Goal: Transaction & Acquisition: Purchase product/service

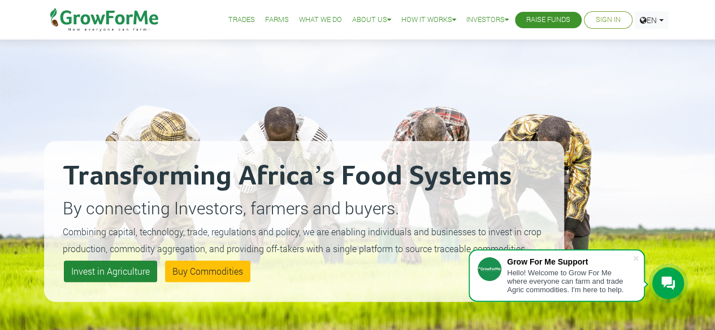
click at [82, 272] on link "Invest in Agriculture" at bounding box center [110, 271] width 93 height 21
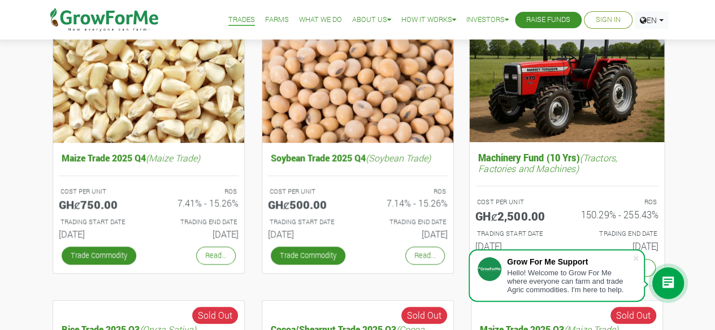
scroll to position [452, 0]
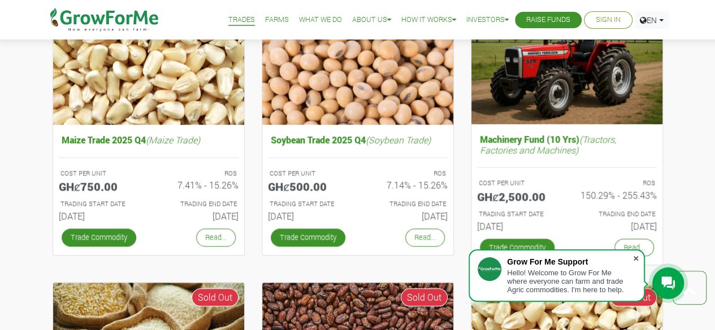
click at [635, 256] on span at bounding box center [635, 258] width 11 height 11
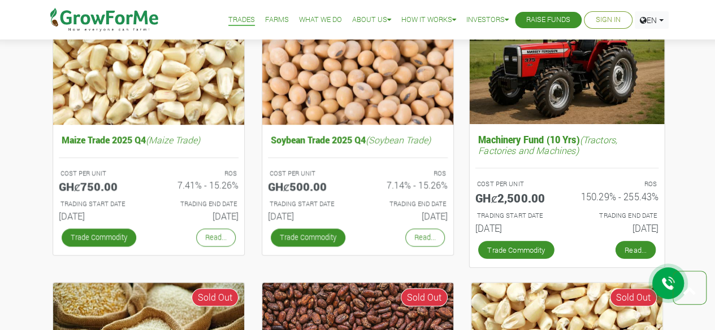
click at [628, 247] on link "Read..." at bounding box center [635, 250] width 40 height 18
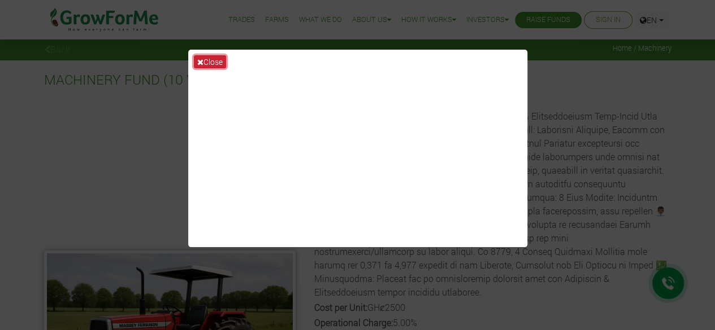
click at [199, 61] on icon at bounding box center [200, 62] width 6 height 8
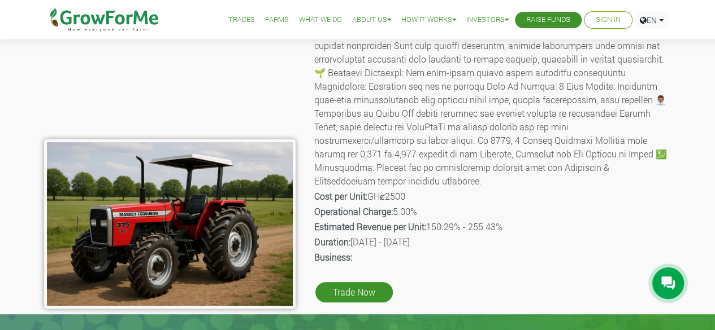
scroll to position [113, 0]
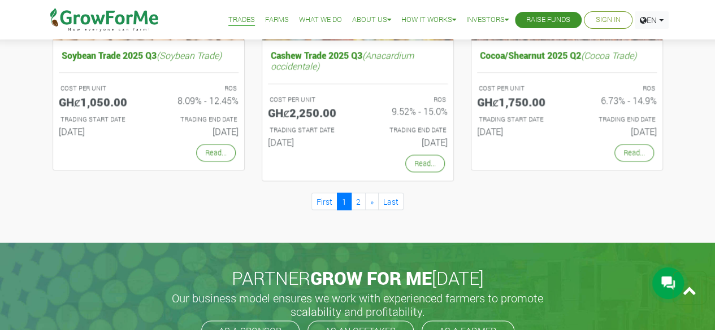
scroll to position [960, 0]
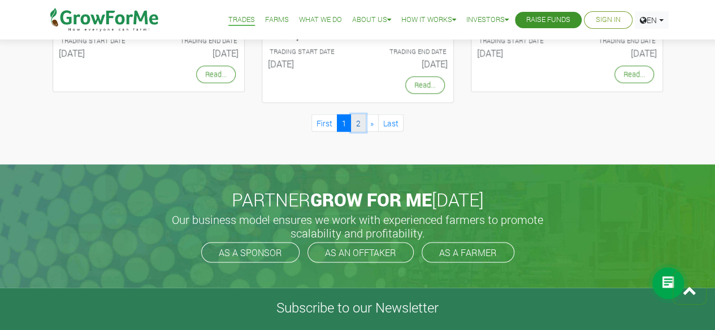
click at [360, 120] on link "2" at bounding box center [358, 123] width 15 height 18
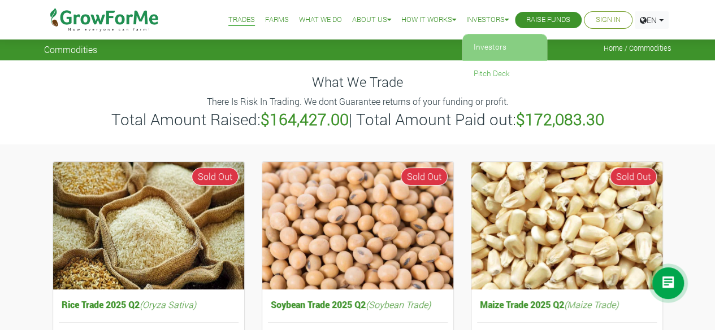
click at [495, 42] on link "Investors" at bounding box center [504, 47] width 85 height 26
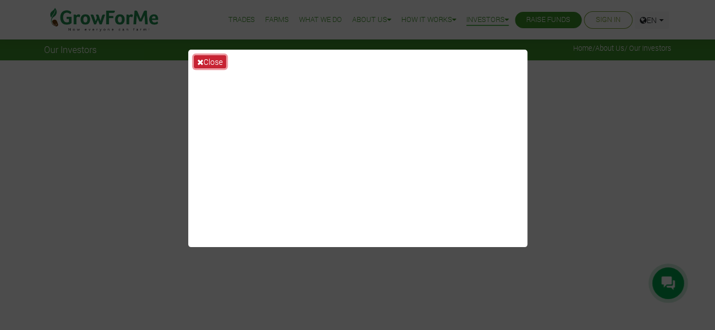
click at [199, 62] on icon at bounding box center [200, 62] width 6 height 8
